Goal: Task Accomplishment & Management: Manage account settings

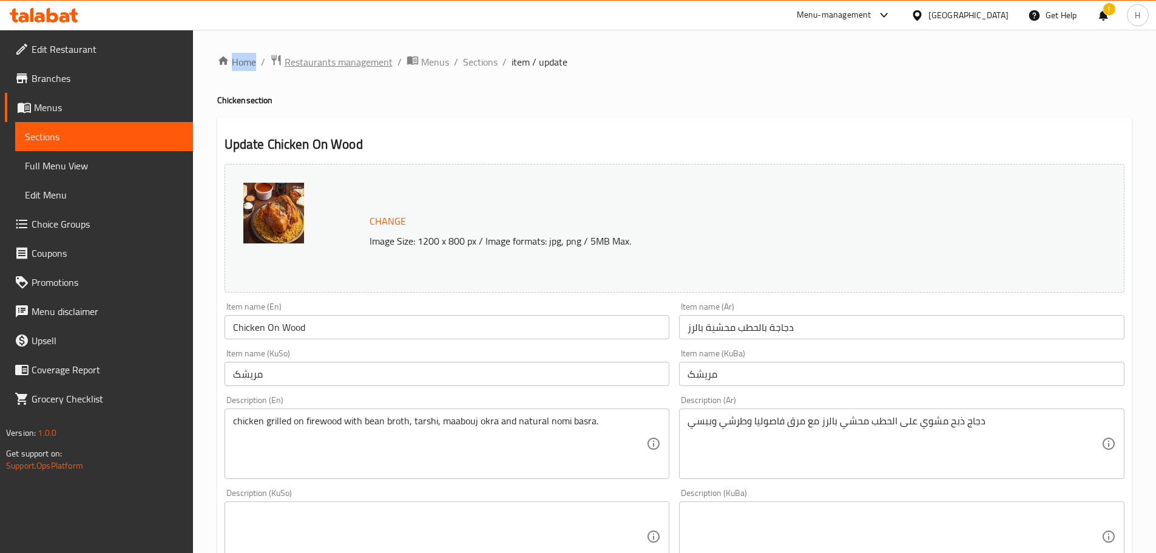
drag, startPoint x: 0, startPoint y: 0, endPoint x: 362, endPoint y: 59, distance: 366.5
click at [362, 59] on span "Restaurants management" at bounding box center [339, 62] width 108 height 15
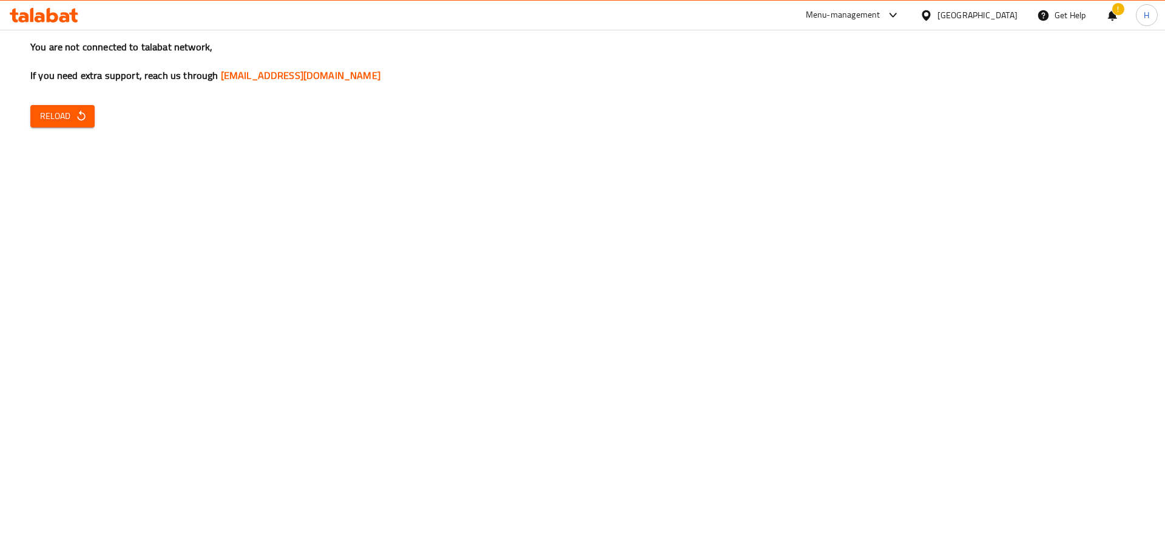
click at [47, 15] on icon at bounding box center [44, 15] width 69 height 15
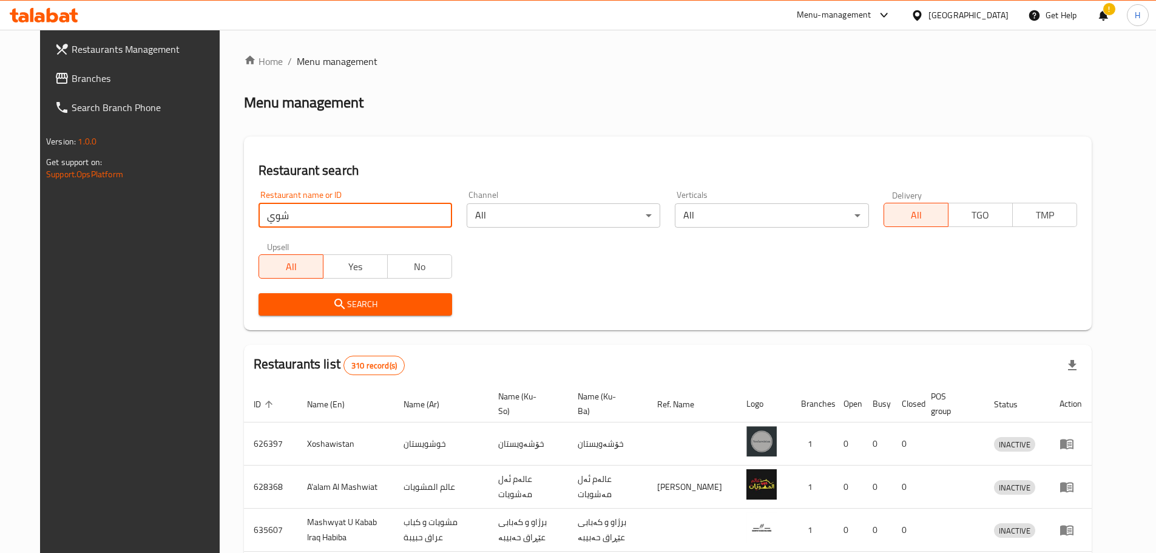
drag, startPoint x: 0, startPoint y: 0, endPoint x: 35, endPoint y: 13, distance: 37.4
click at [35, 13] on icon at bounding box center [44, 15] width 69 height 15
